Goal: Task Accomplishment & Management: Use online tool/utility

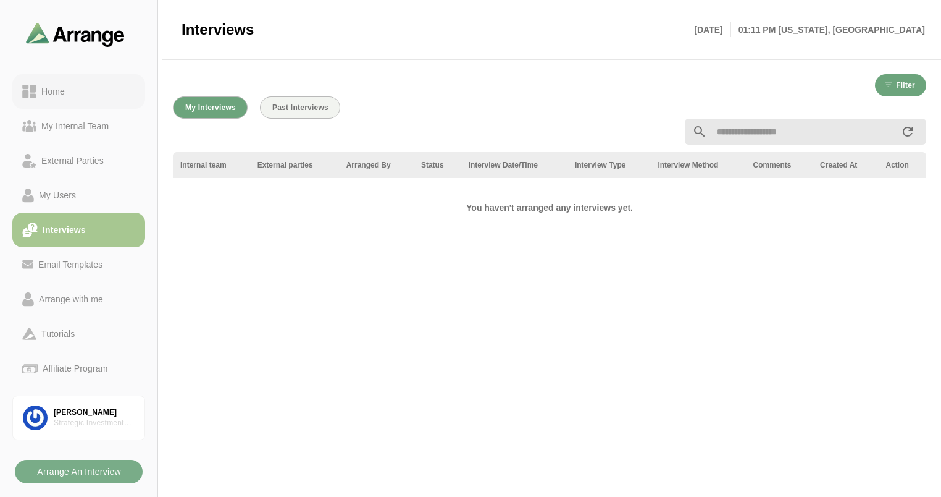
click at [73, 101] on link "Home" at bounding box center [78, 91] width 133 height 35
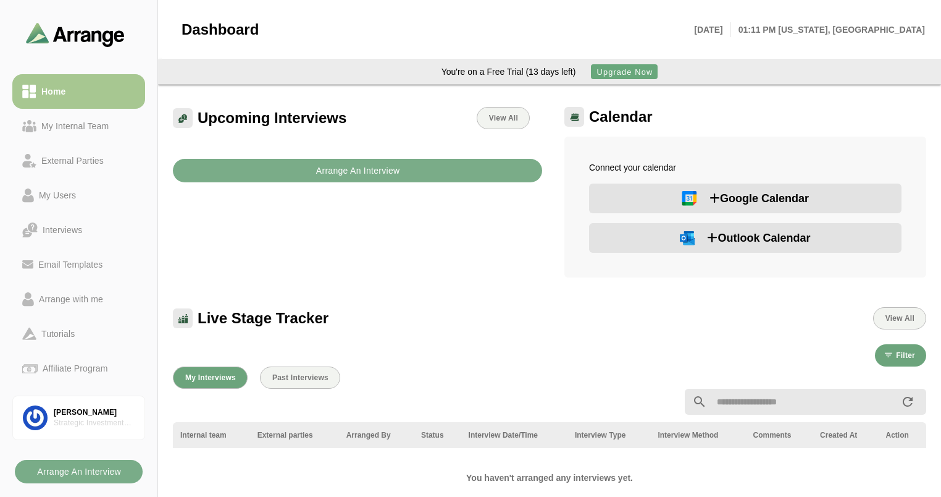
click at [754, 242] on span "Outlook Calendar" at bounding box center [758, 237] width 103 height 17
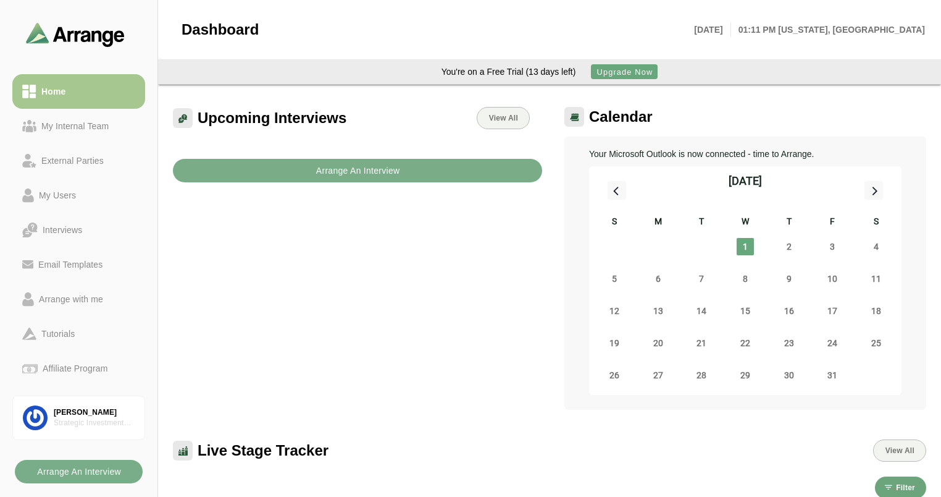
click at [872, 191] on icon at bounding box center [874, 190] width 16 height 16
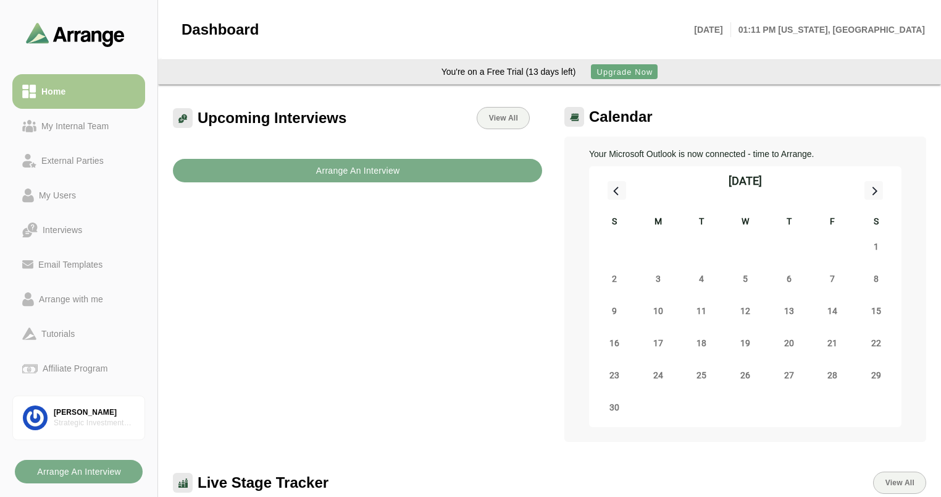
click at [619, 188] on icon at bounding box center [617, 190] width 16 height 16
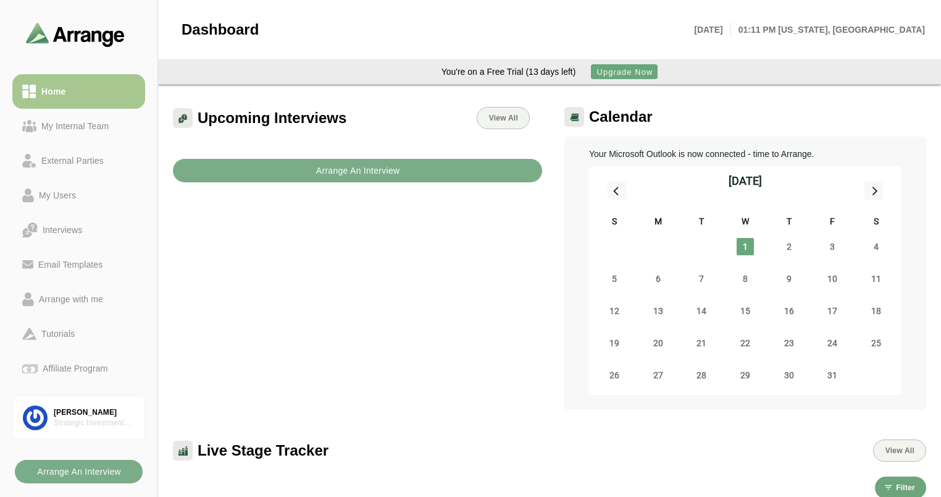
click at [681, 156] on p "Your Microsoft Outlook is now connected - time to Arrange." at bounding box center [745, 153] width 313 height 15
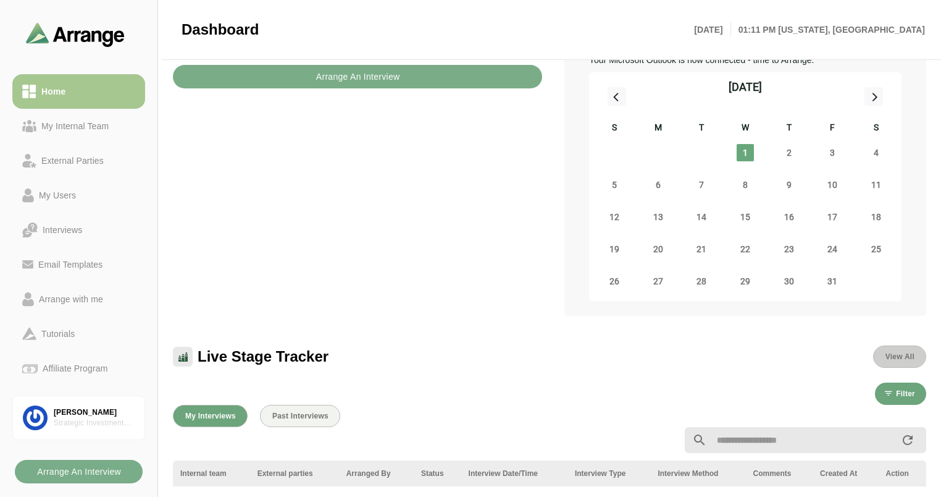
click at [892, 355] on span "View All" at bounding box center [900, 356] width 30 height 9
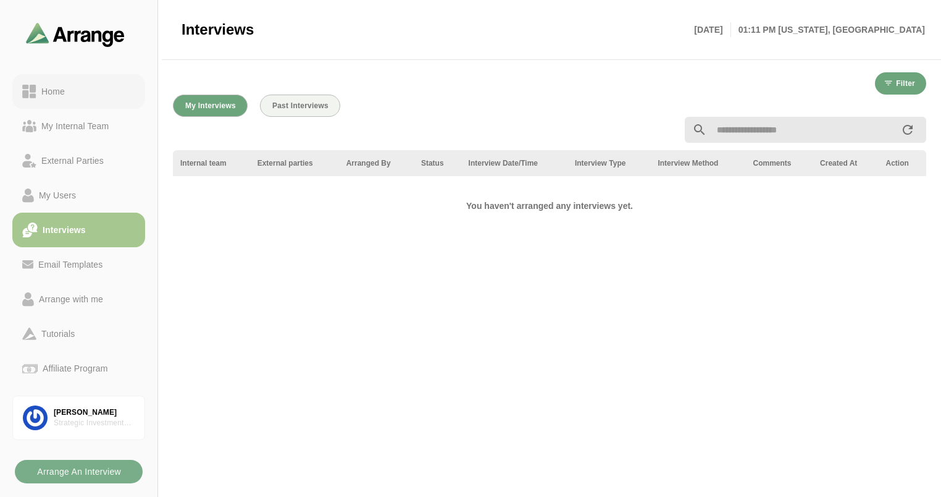
click at [46, 94] on div "Home" at bounding box center [52, 91] width 33 height 15
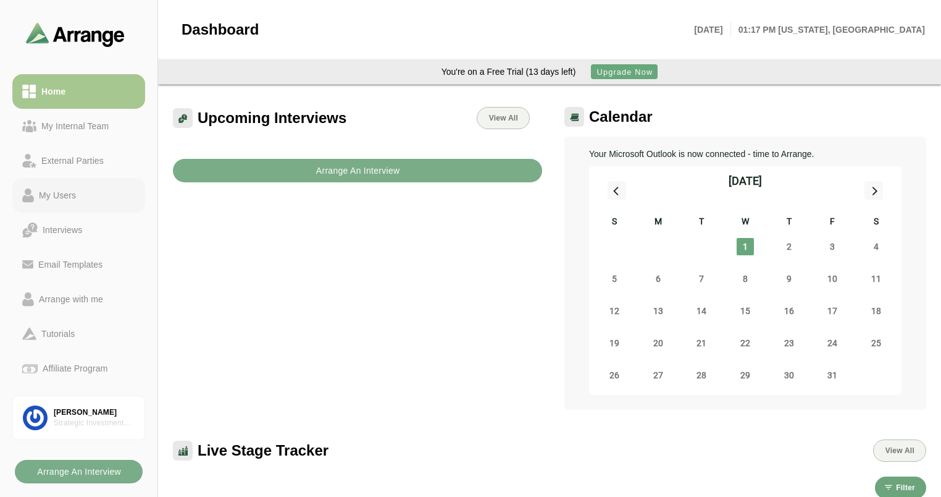
click at [64, 195] on div "My Users" at bounding box center [57, 195] width 47 height 15
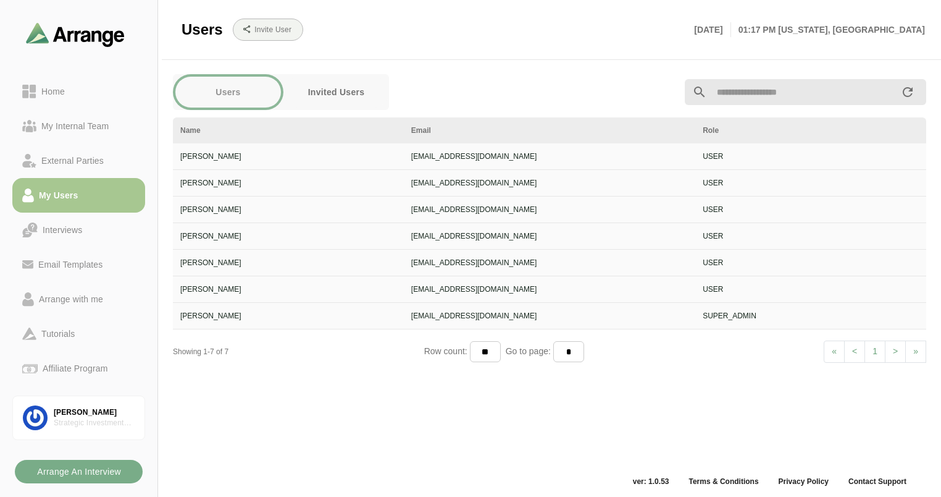
click at [329, 94] on button "Invited Users" at bounding box center [336, 92] width 106 height 31
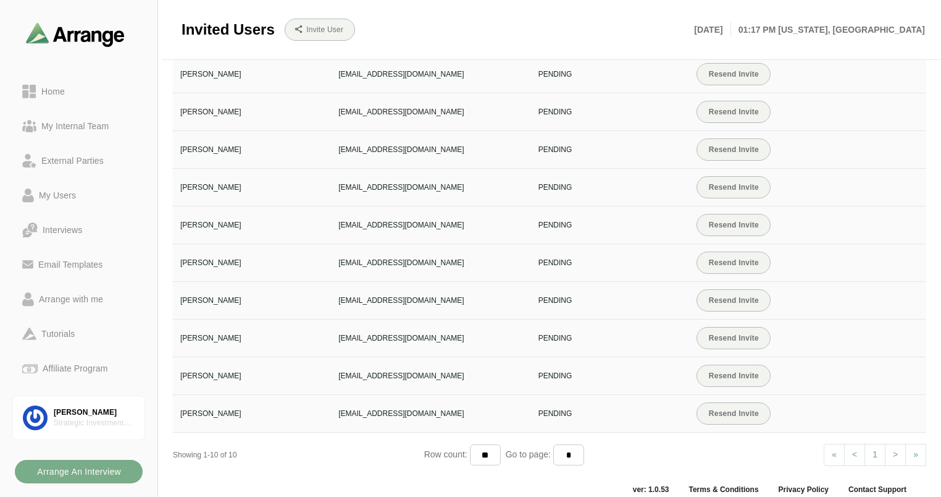
scroll to position [88, 0]
click at [98, 166] on div "External Parties" at bounding box center [72, 160] width 72 height 15
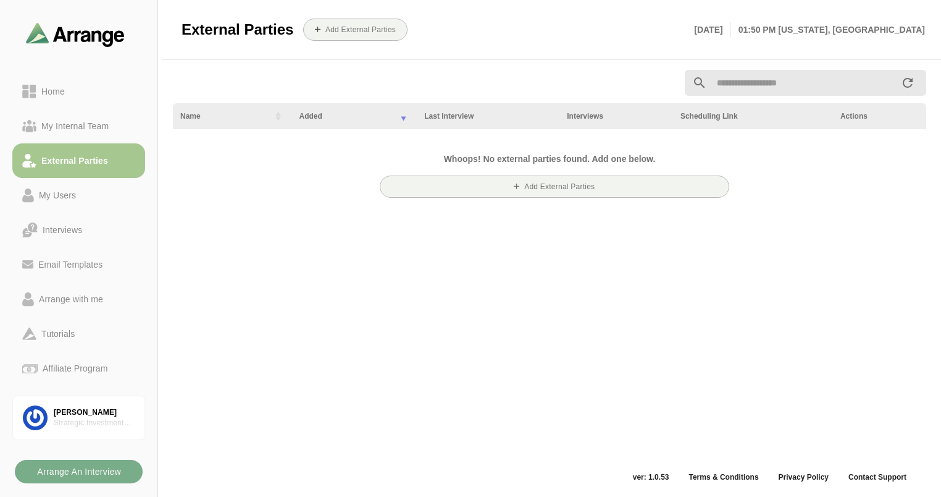
click at [480, 317] on div "Name Added Last Interview Interviews Scheduling Link Actions Whoops! No externa…" at bounding box center [550, 265] width 768 height 407
click at [67, 92] on div "Home" at bounding box center [52, 91] width 33 height 15
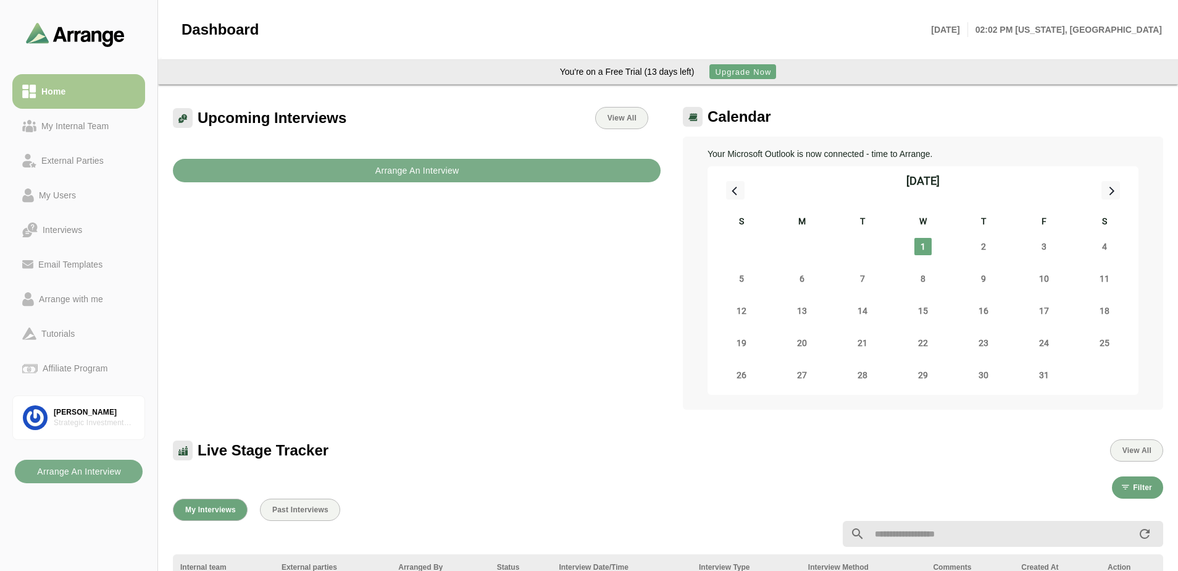
click at [446, 304] on div "Upcoming Interviews View All Arrange An Interview" at bounding box center [417, 257] width 503 height 317
click at [941, 245] on span "2" at bounding box center [983, 246] width 17 height 17
click at [931, 246] on span "1" at bounding box center [923, 246] width 17 height 17
click at [433, 290] on div "Interviews on 1st October View All Arrange An Interview" at bounding box center [417, 257] width 503 height 317
click at [694, 117] on img at bounding box center [693, 117] width 9 height 8
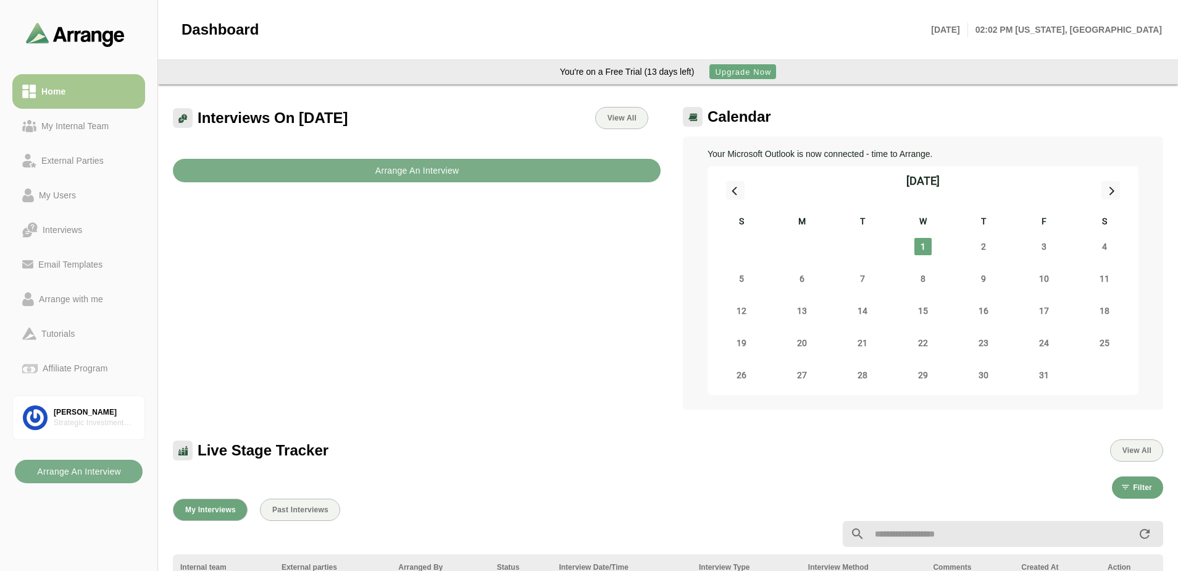
click at [716, 116] on span "Calendar" at bounding box center [740, 116] width 64 height 19
click at [941, 246] on span "2" at bounding box center [983, 246] width 17 height 17
click at [931, 242] on span "1" at bounding box center [923, 246] width 17 height 17
click at [533, 324] on div "Interviews on 1st October View All Arrange An Interview" at bounding box center [417, 257] width 503 height 317
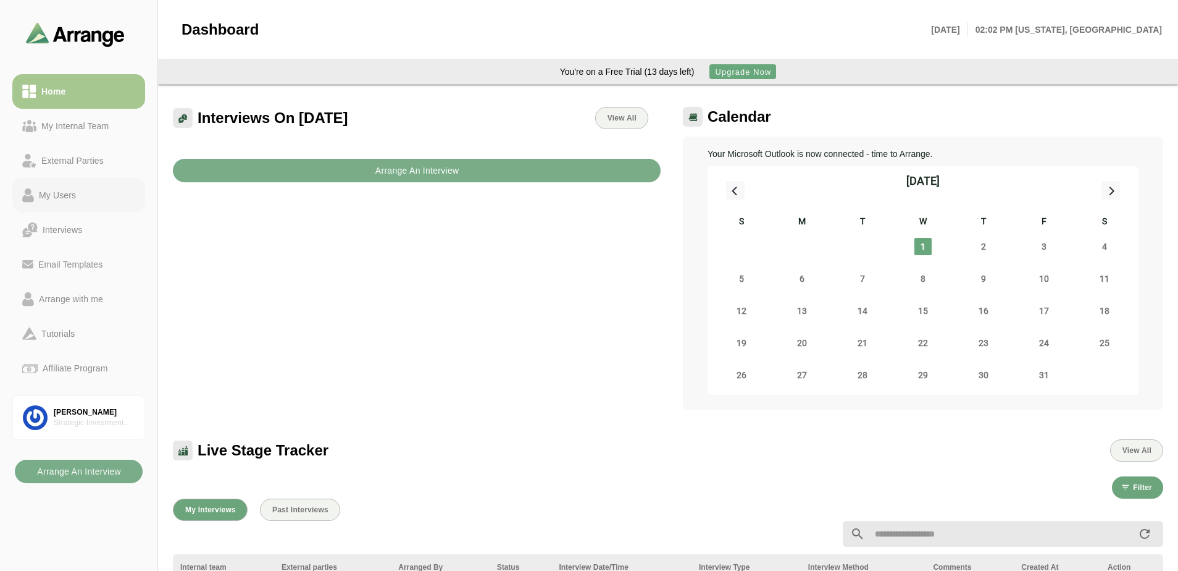
click at [70, 200] on div "My Users" at bounding box center [57, 195] width 47 height 15
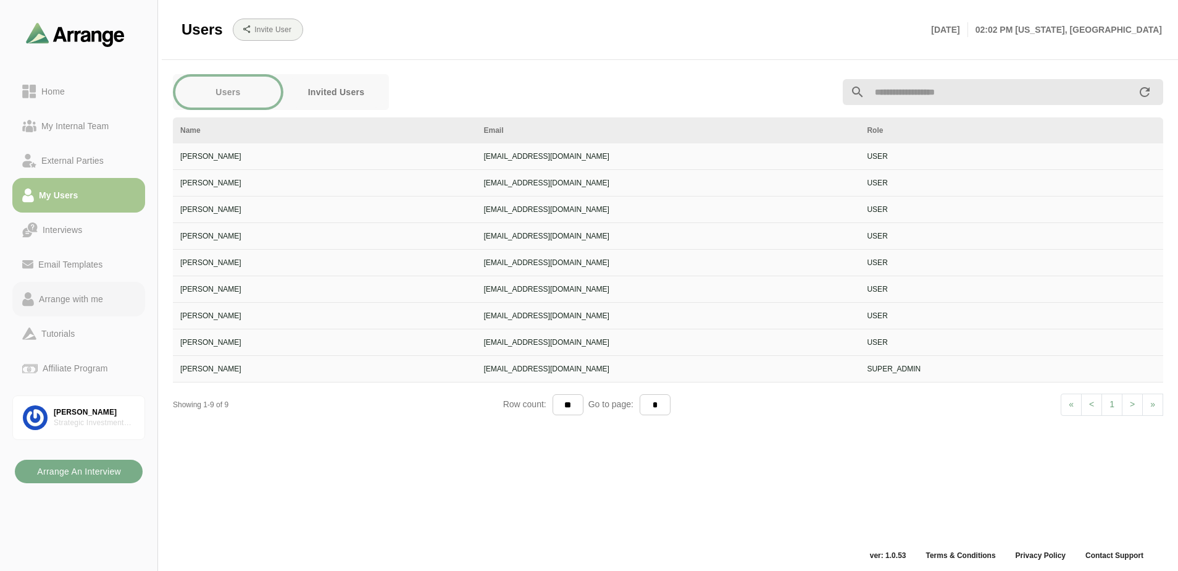
click at [92, 298] on div "Arrange with me" at bounding box center [71, 299] width 74 height 15
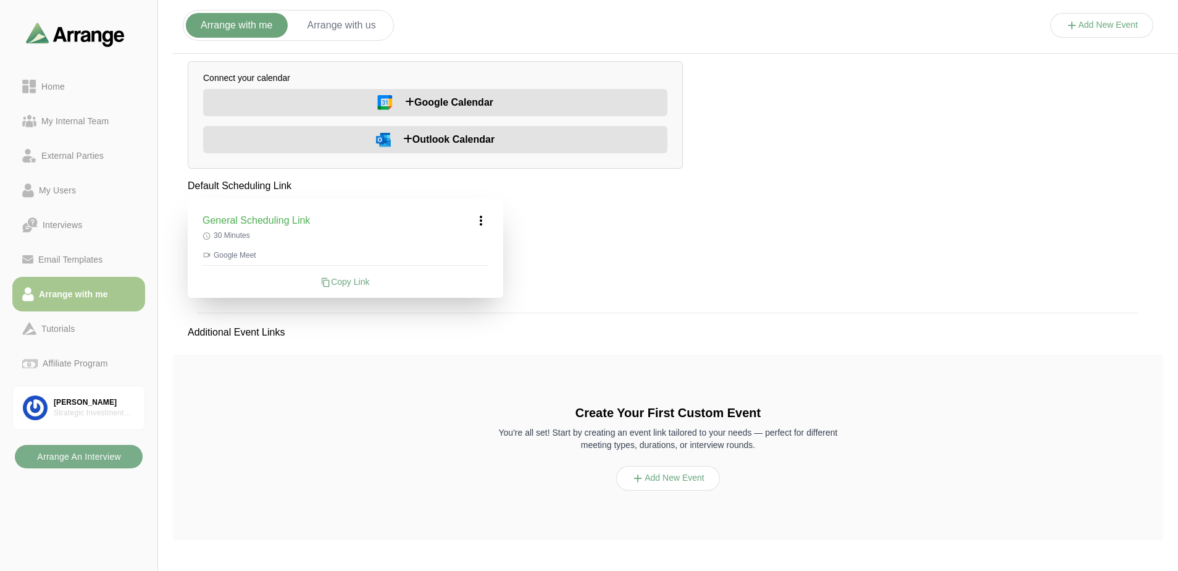
click at [422, 146] on span "Outlook Calendar" at bounding box center [448, 139] width 91 height 15
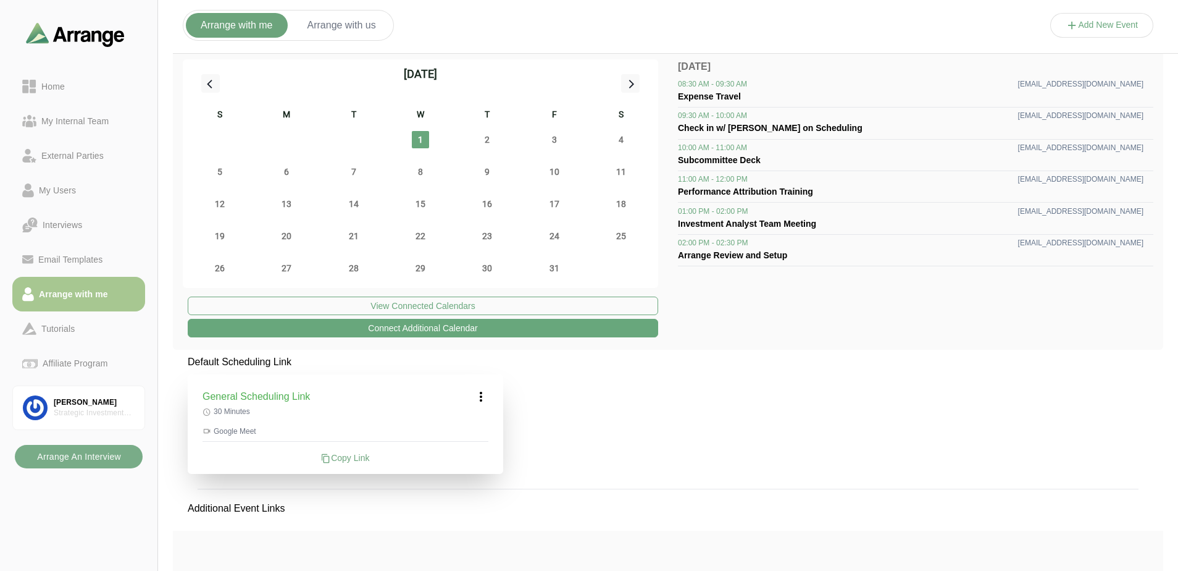
click at [372, 29] on button "Arrange with us" at bounding box center [342, 25] width 98 height 25
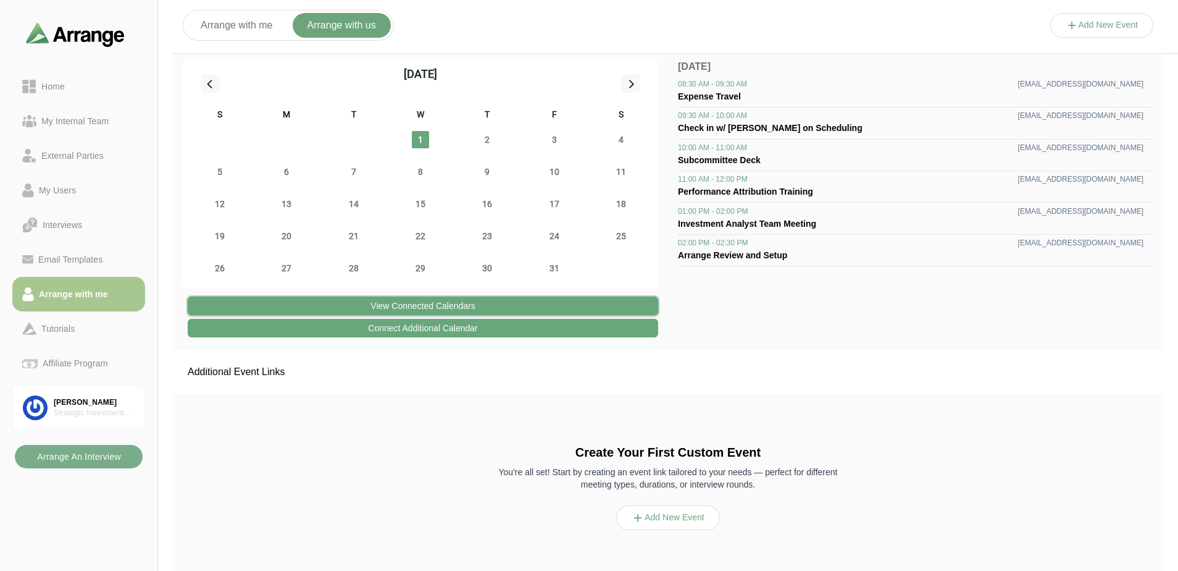
click at [523, 303] on button "View Connected Calendars" at bounding box center [423, 305] width 471 height 19
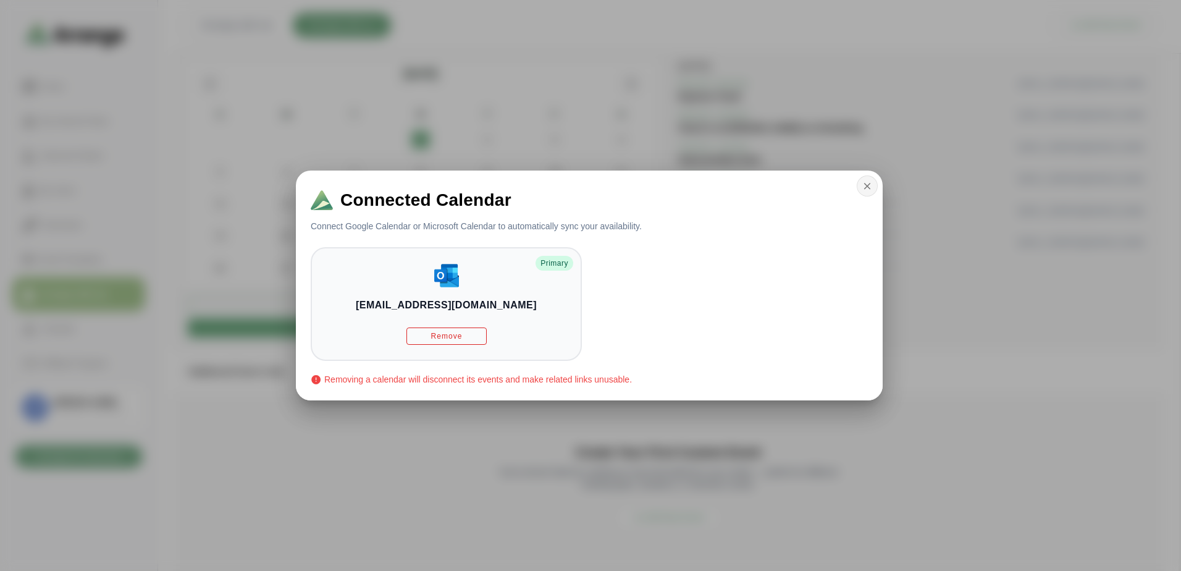
click at [861, 185] on button "button" at bounding box center [867, 185] width 21 height 21
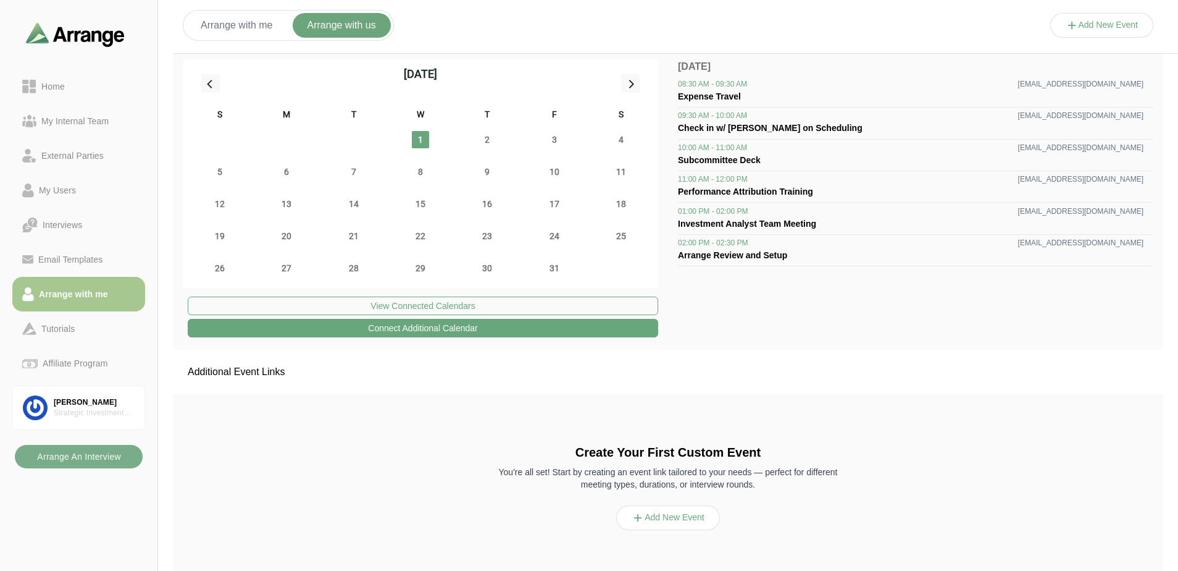
click at [520, 327] on button "Connect Additional Calendar" at bounding box center [423, 328] width 471 height 19
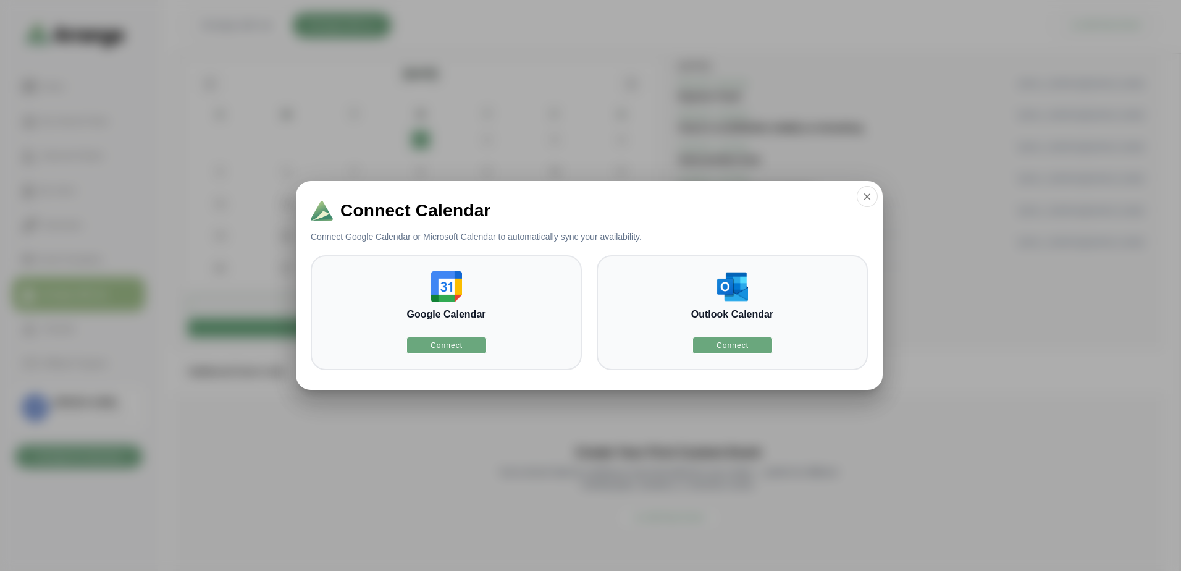
click at [883, 199] on div at bounding box center [590, 285] width 1181 height 571
click at [857, 198] on button "button" at bounding box center [867, 196] width 21 height 21
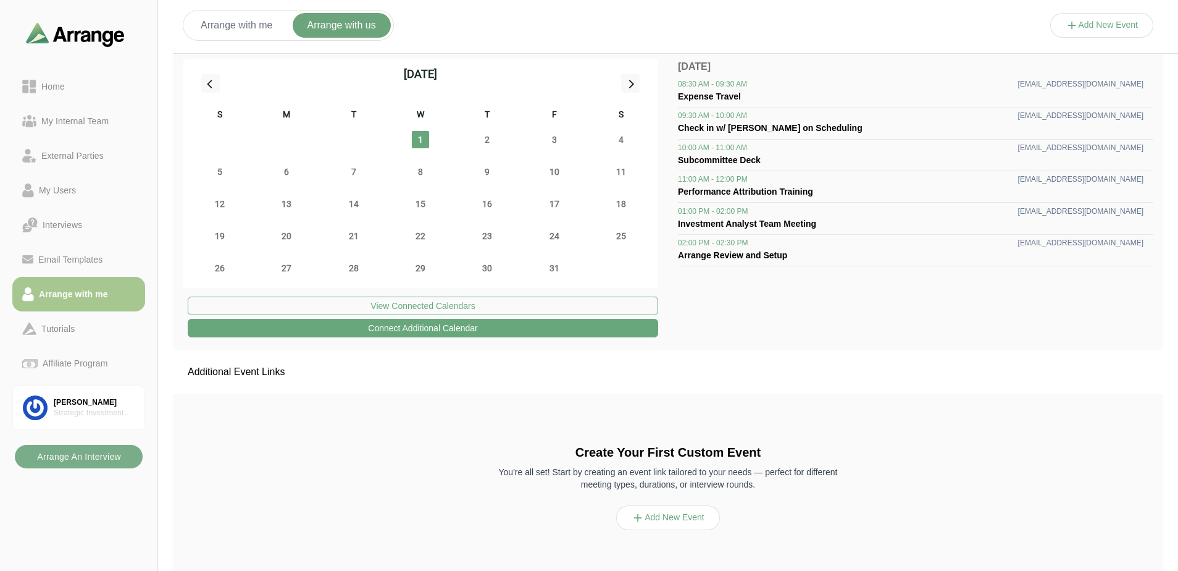
click at [666, 515] on button "Add New Event" at bounding box center [668, 517] width 104 height 25
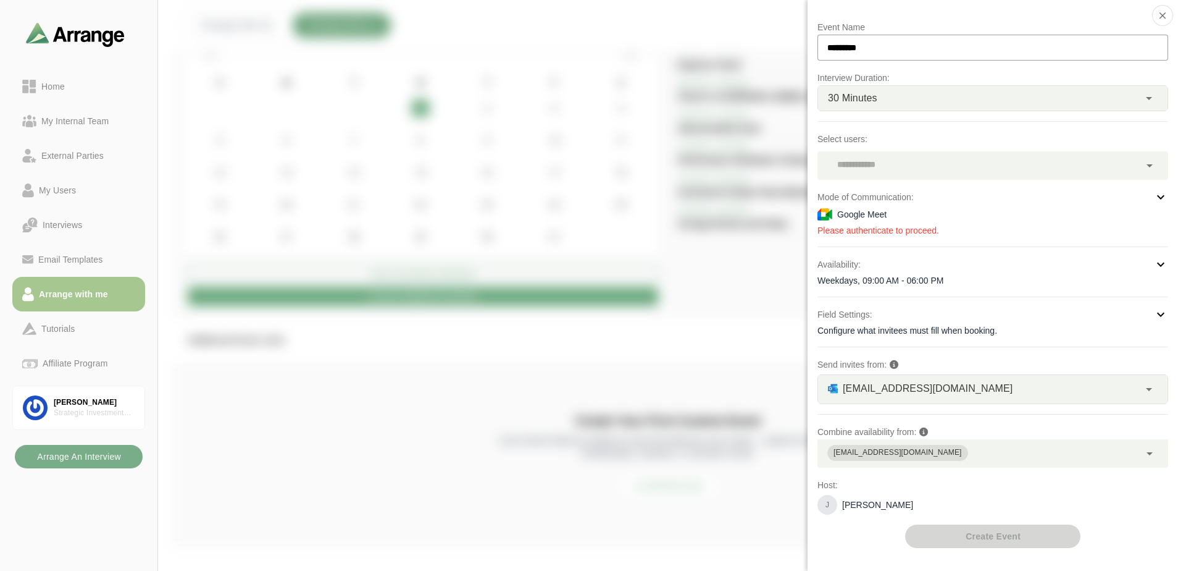
scroll to position [46, 0]
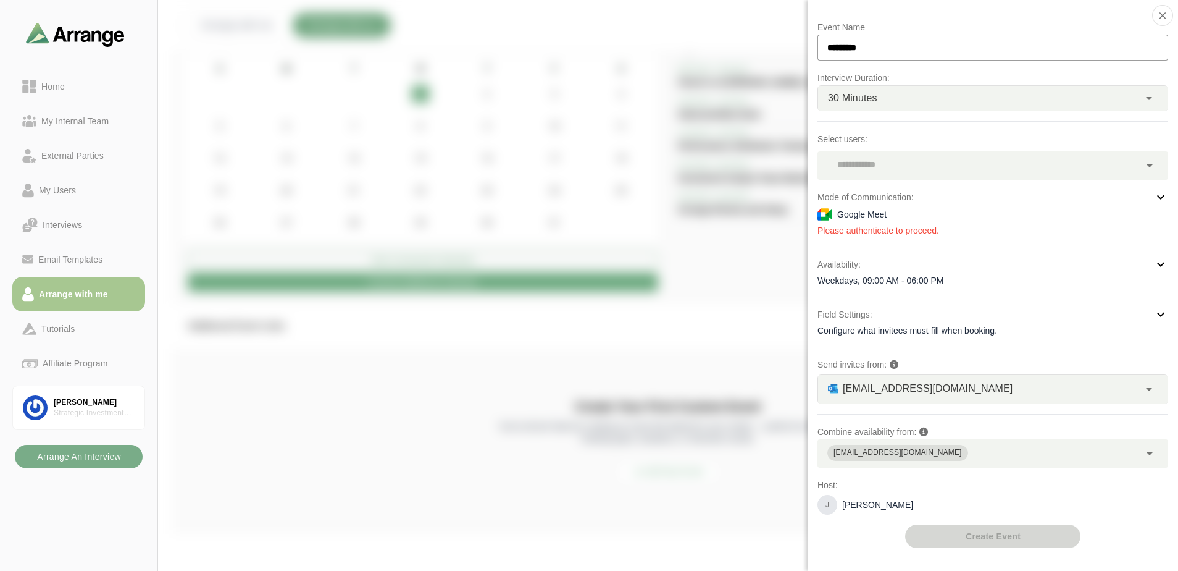
click at [1011, 168] on div at bounding box center [979, 165] width 322 height 28
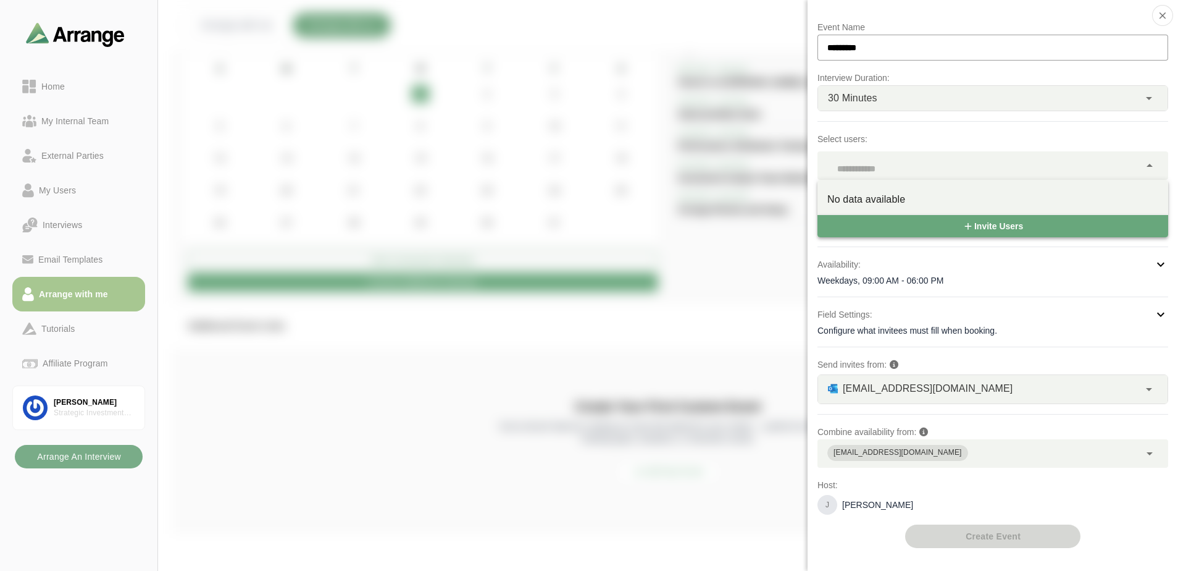
click at [1014, 172] on div at bounding box center [979, 165] width 322 height 28
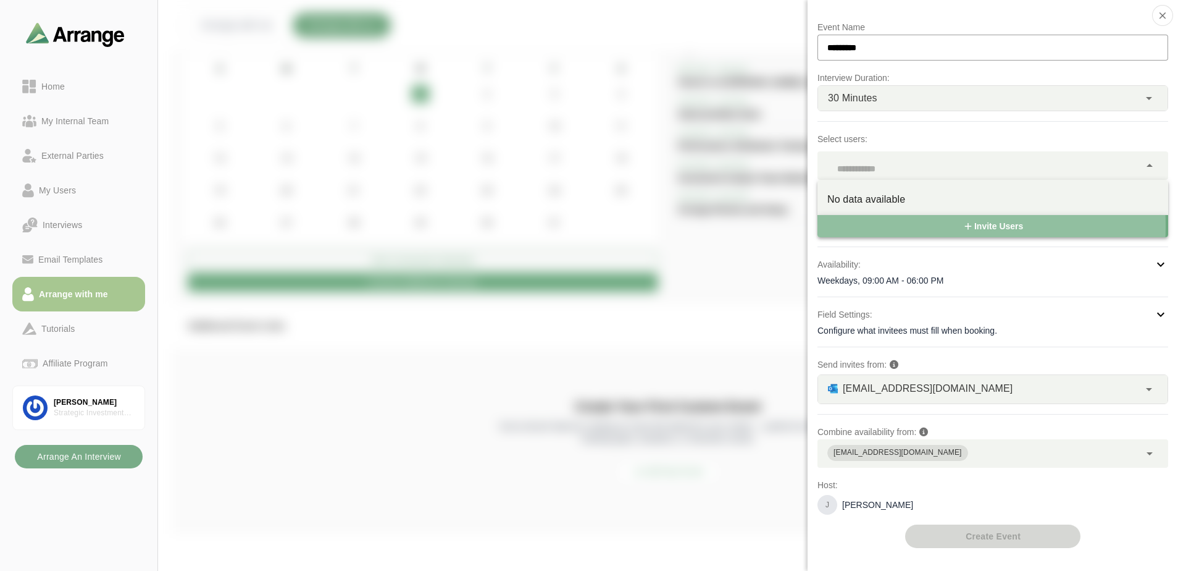
click at [1014, 222] on span "Invite Users" at bounding box center [993, 225] width 61 height 23
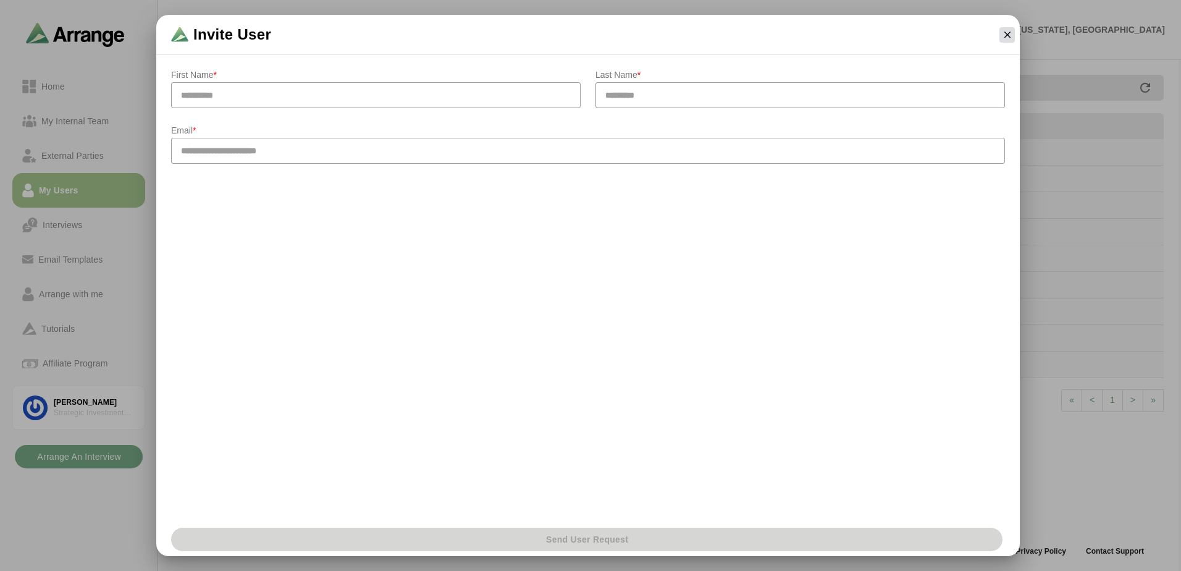
click at [1009, 28] on button "button" at bounding box center [1006, 34] width 15 height 15
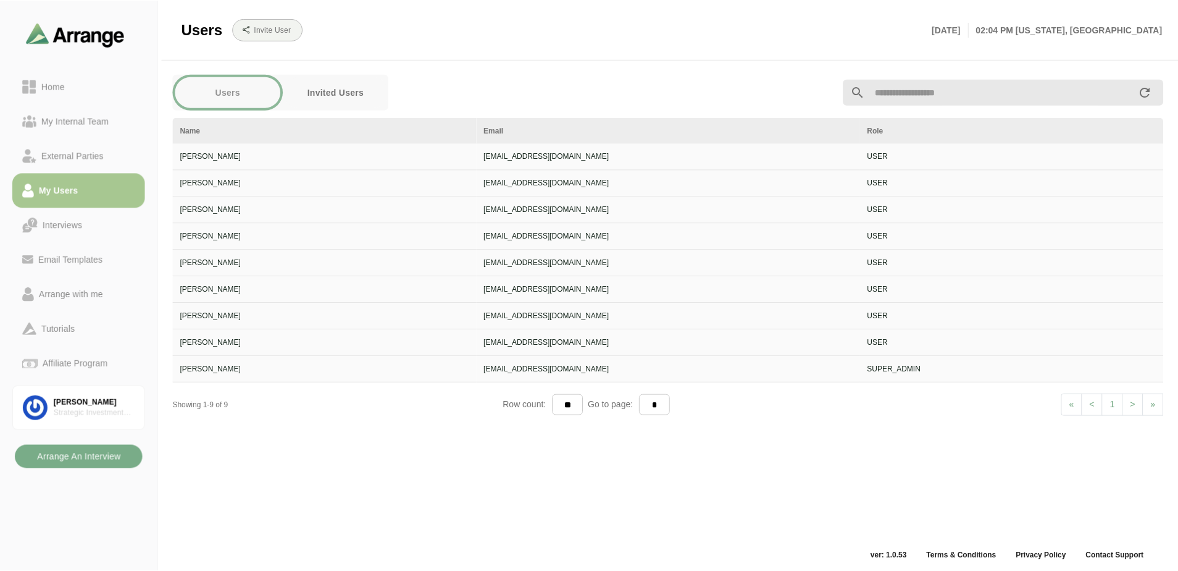
scroll to position [4, 0]
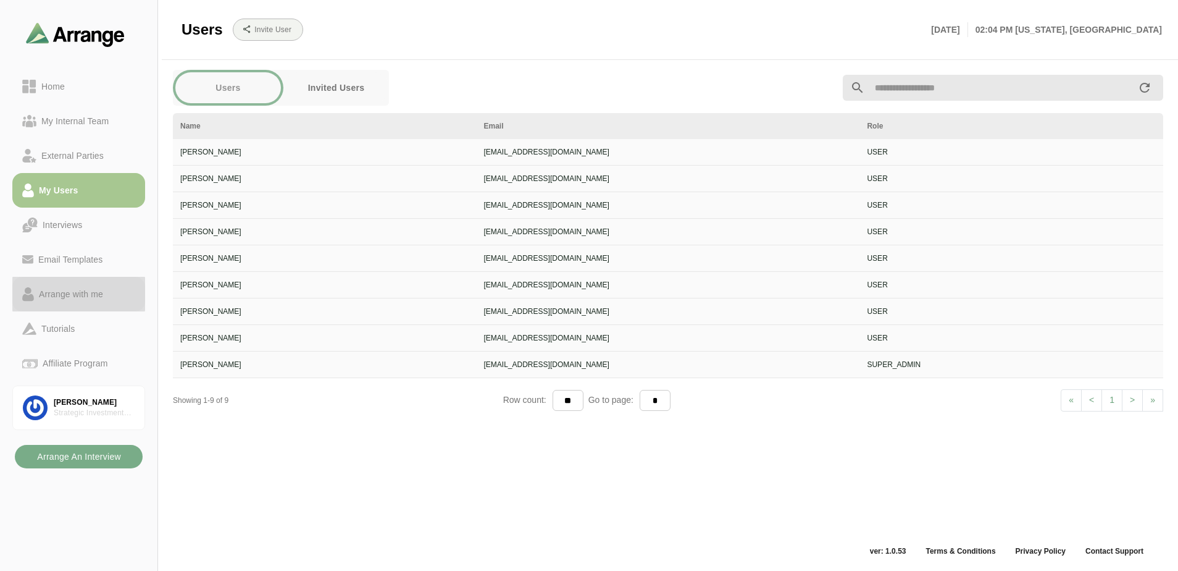
click at [70, 292] on div "Arrange with me" at bounding box center [71, 294] width 74 height 15
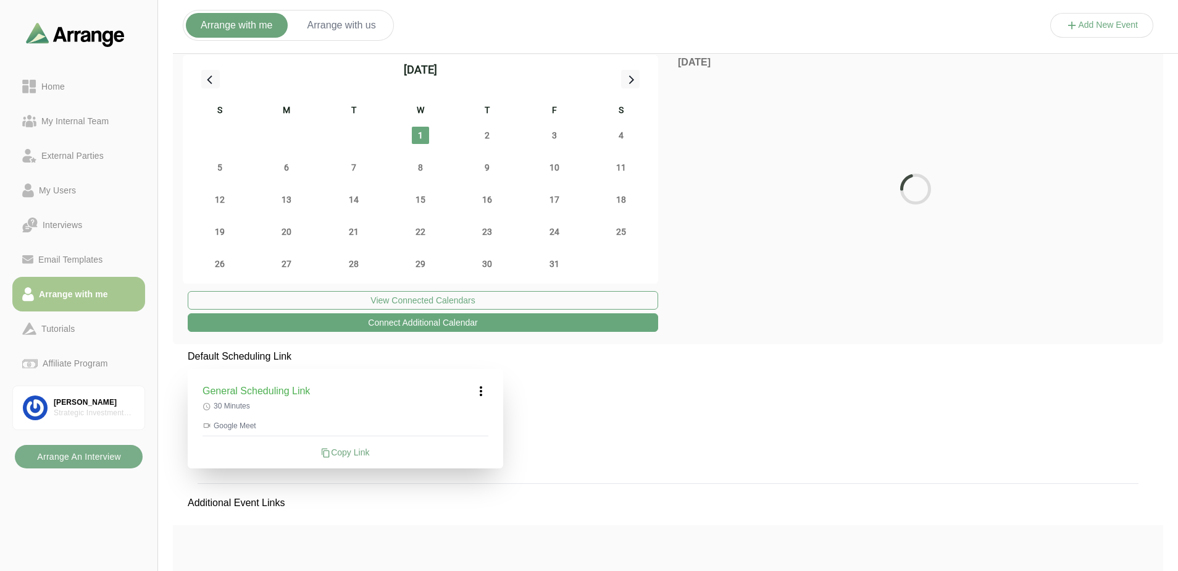
drag, startPoint x: 349, startPoint y: 25, endPoint x: 377, endPoint y: 35, distance: 29.9
click at [349, 25] on button "Arrange with us" at bounding box center [342, 25] width 98 height 25
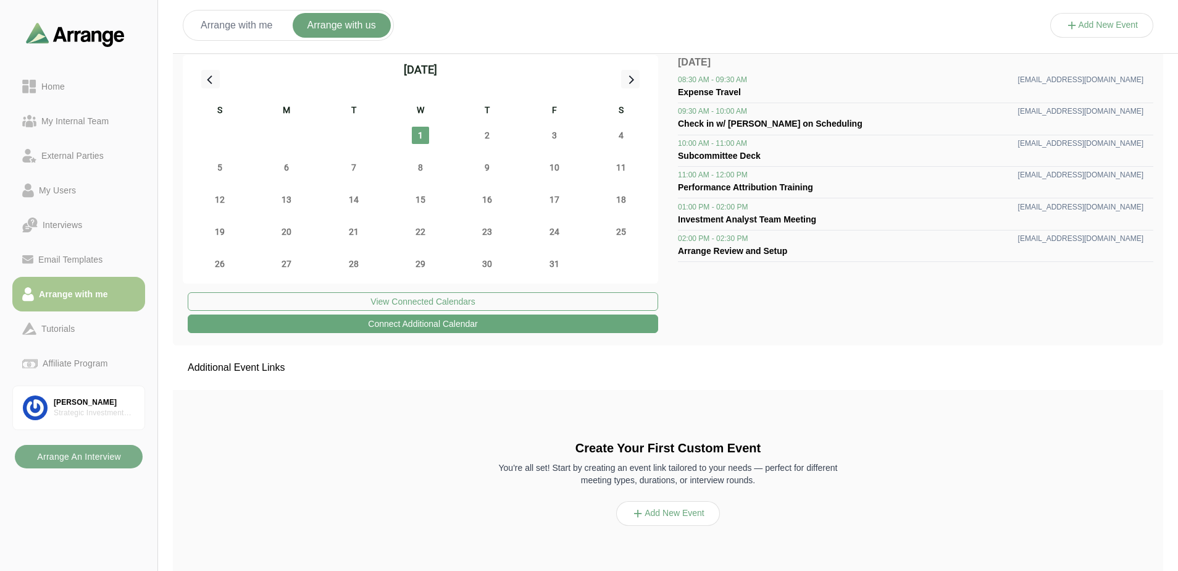
click at [663, 500] on div "Create Your First Custom Event You're all set! Start by creating an event link …" at bounding box center [668, 482] width 356 height 86
click at [674, 508] on button "Add New Event" at bounding box center [668, 513] width 104 height 25
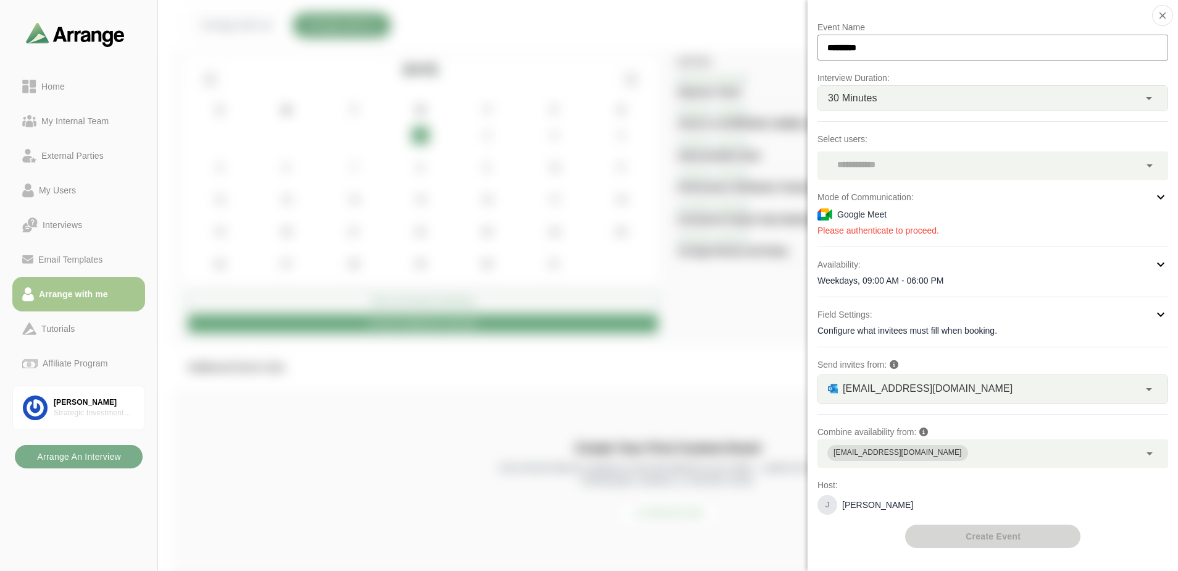
click at [1058, 466] on div "[EMAIL_ADDRESS][DOMAIN_NAME]" at bounding box center [979, 453] width 322 height 28
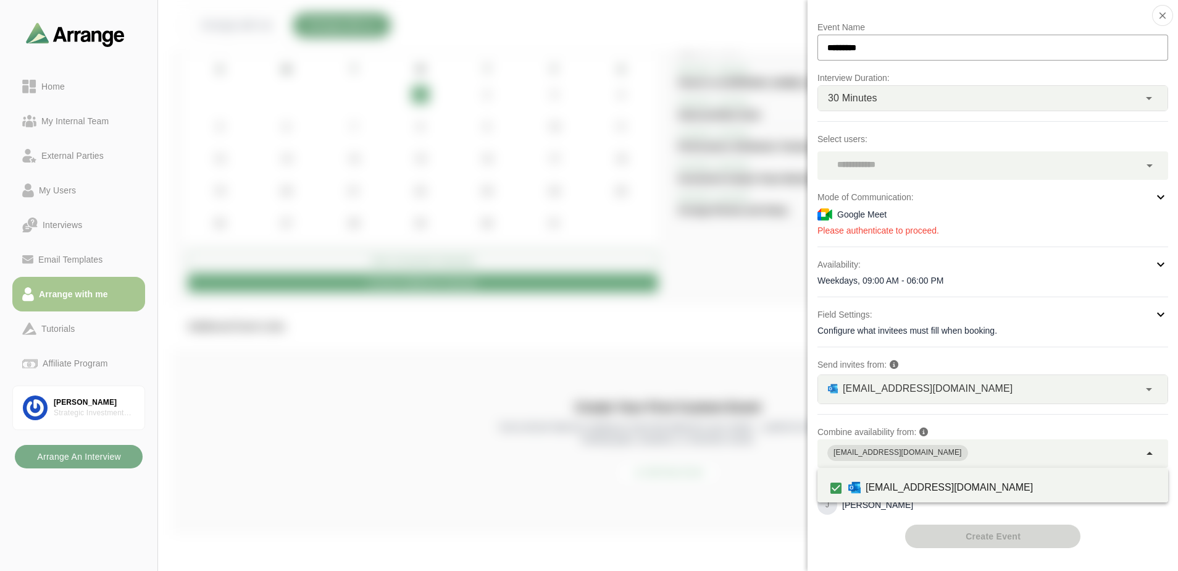
scroll to position [46, 0]
click at [977, 448] on div "[EMAIL_ADDRESS][DOMAIN_NAME]" at bounding box center [979, 453] width 322 height 28
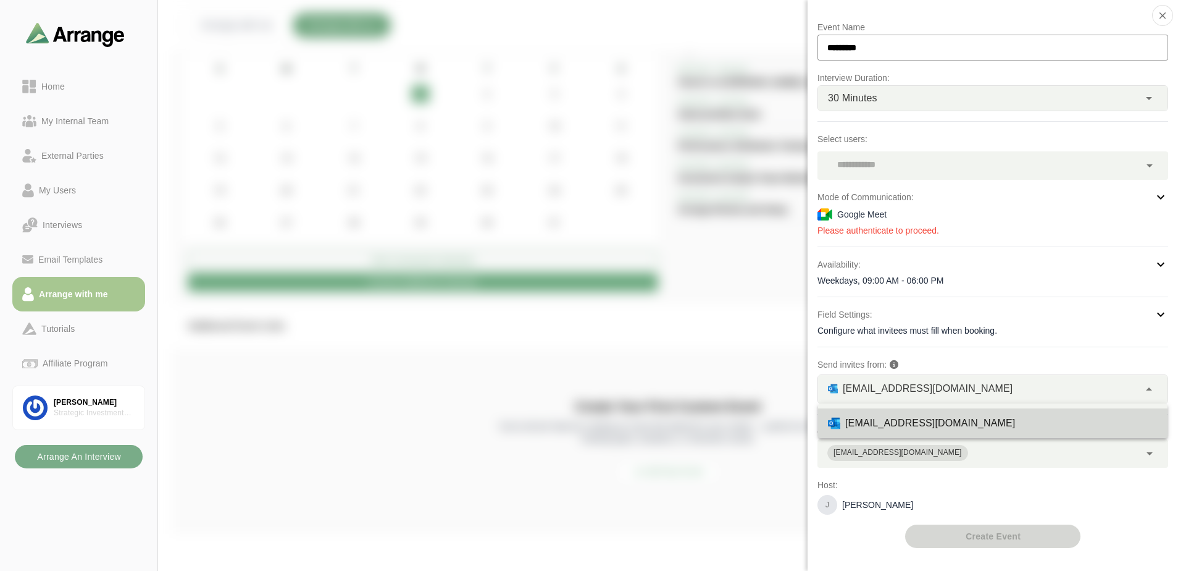
click at [1009, 392] on div "[EMAIL_ADDRESS][DOMAIN_NAME] **" at bounding box center [978, 389] width 321 height 28
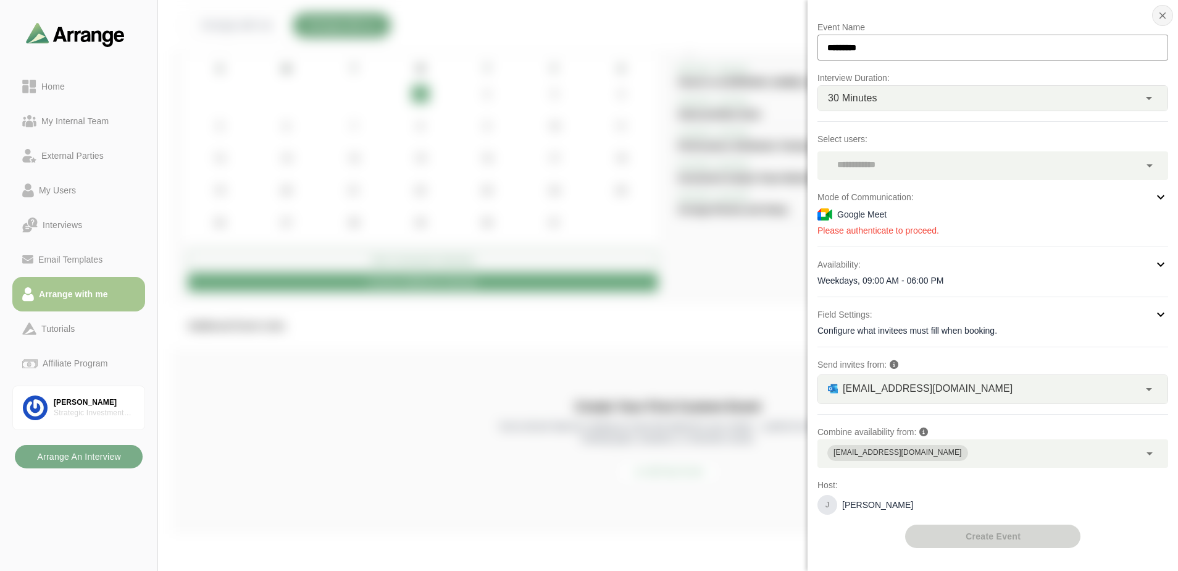
click at [1160, 14] on icon "button" at bounding box center [1162, 15] width 11 height 11
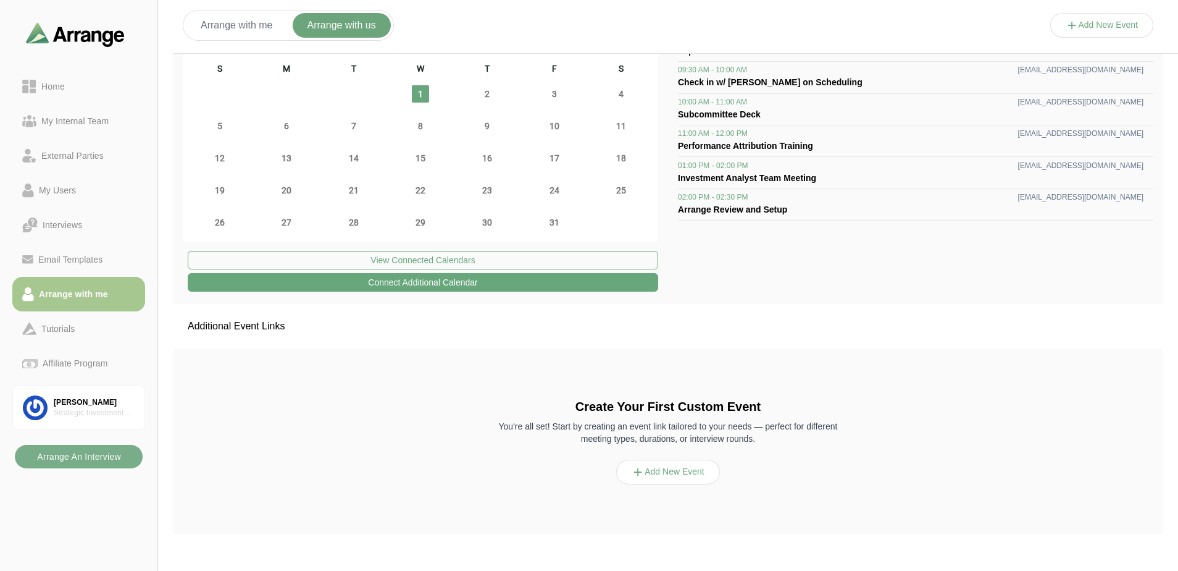
click at [647, 470] on button "Add New Event" at bounding box center [668, 472] width 104 height 25
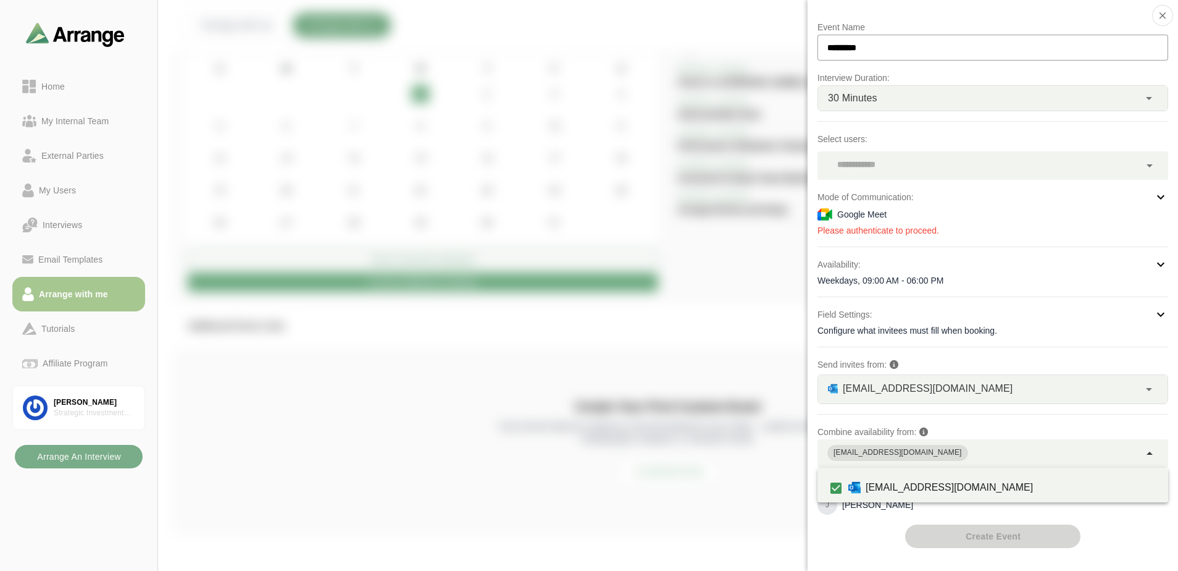
click at [1152, 453] on icon at bounding box center [1150, 453] width 15 height 15
click at [1078, 452] on div "[EMAIL_ADDRESS][DOMAIN_NAME]" at bounding box center [979, 453] width 322 height 28
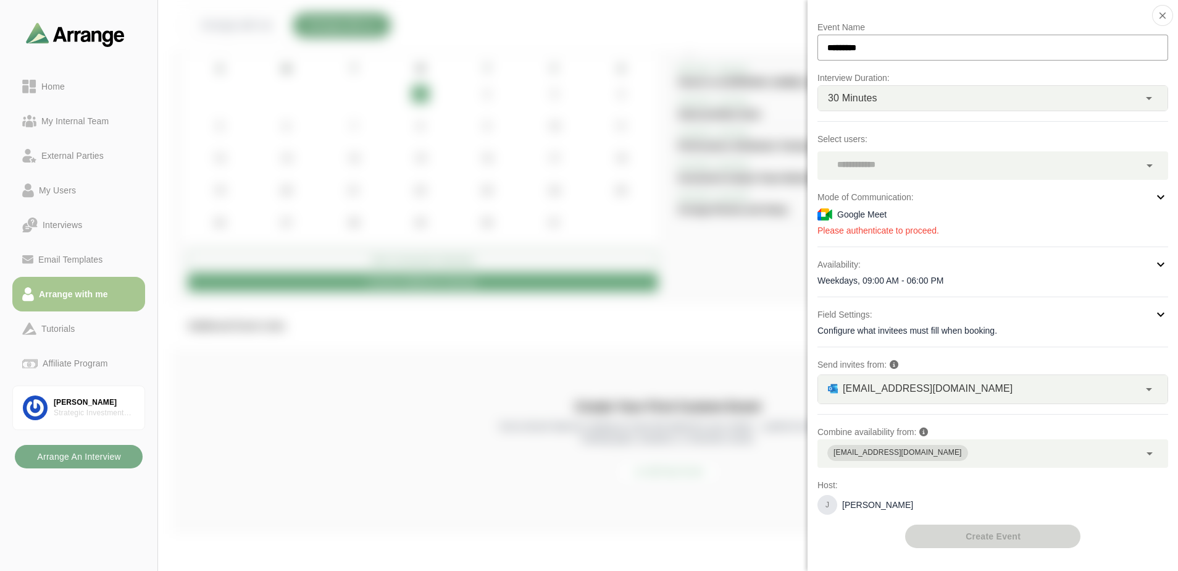
click at [964, 453] on div "[EMAIL_ADDRESS][DOMAIN_NAME]" at bounding box center [979, 453] width 322 height 28
click at [975, 276] on div "Weekdays, 09:00 AM - 06:00 PM" at bounding box center [993, 280] width 351 height 12
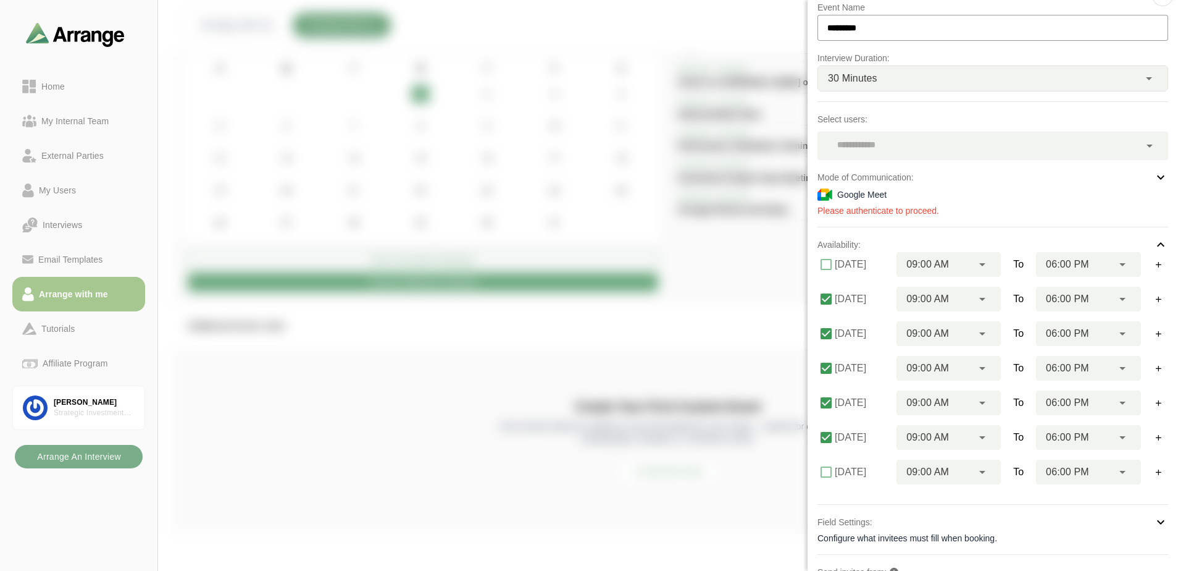
scroll to position [0, 0]
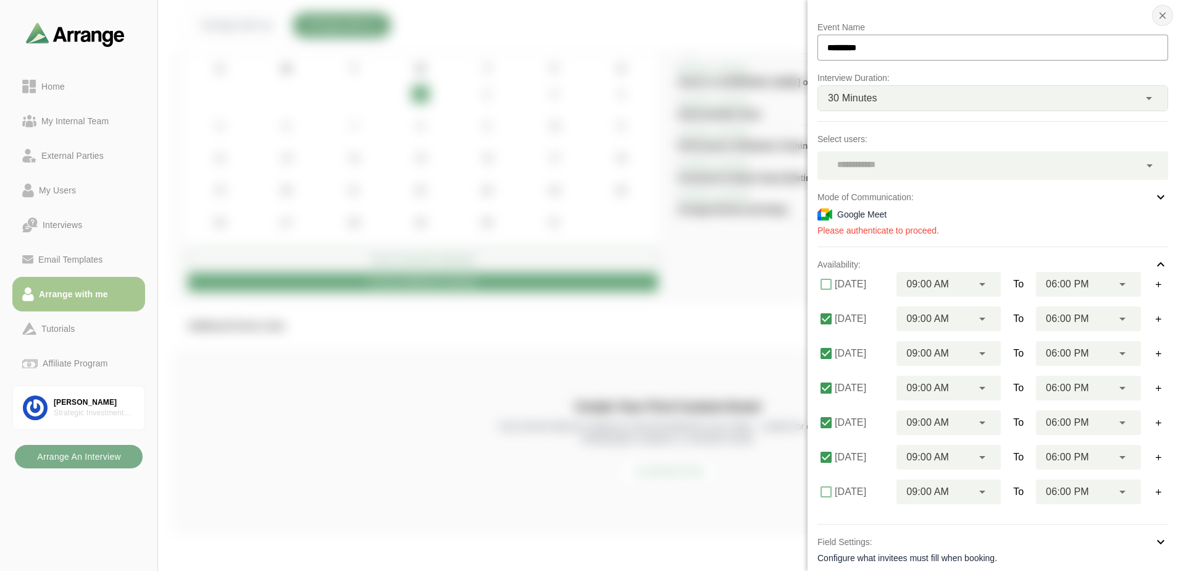
click at [1162, 17] on icon "button" at bounding box center [1162, 15] width 11 height 11
